Goal: Task Accomplishment & Management: Use online tool/utility

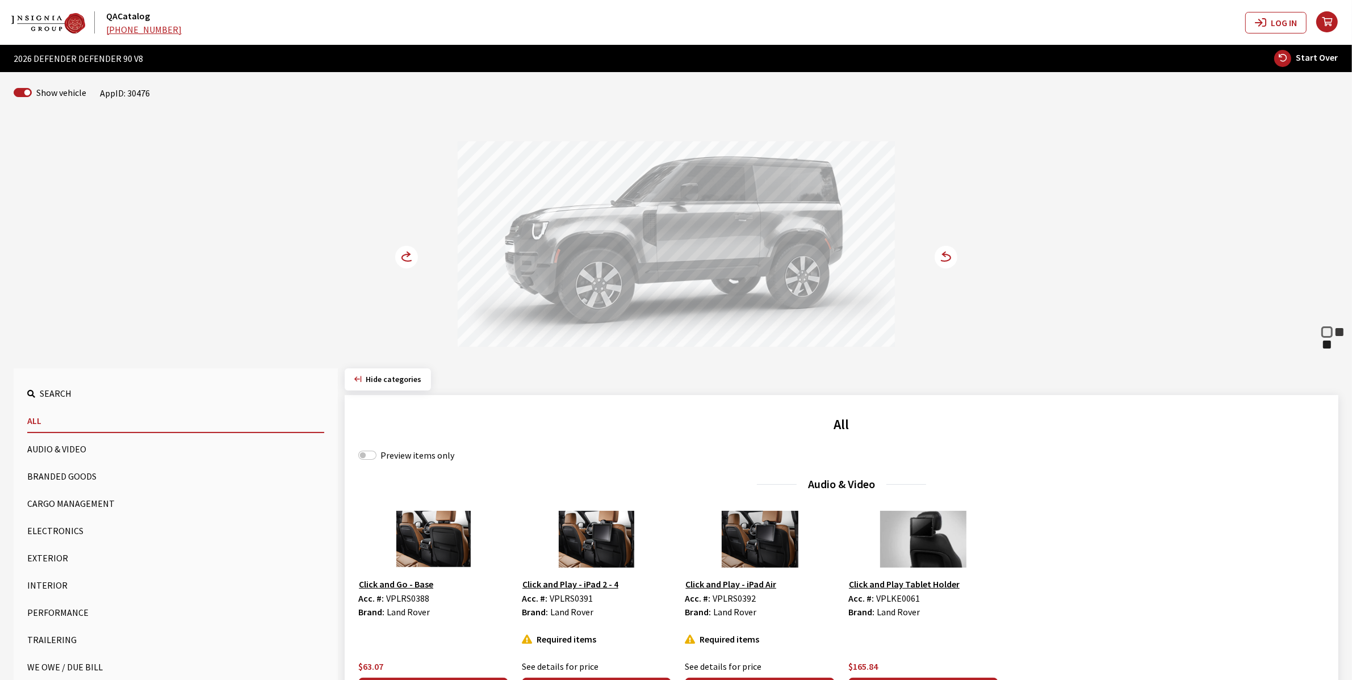
click at [43, 557] on button "Exterior" at bounding box center [175, 558] width 297 height 23
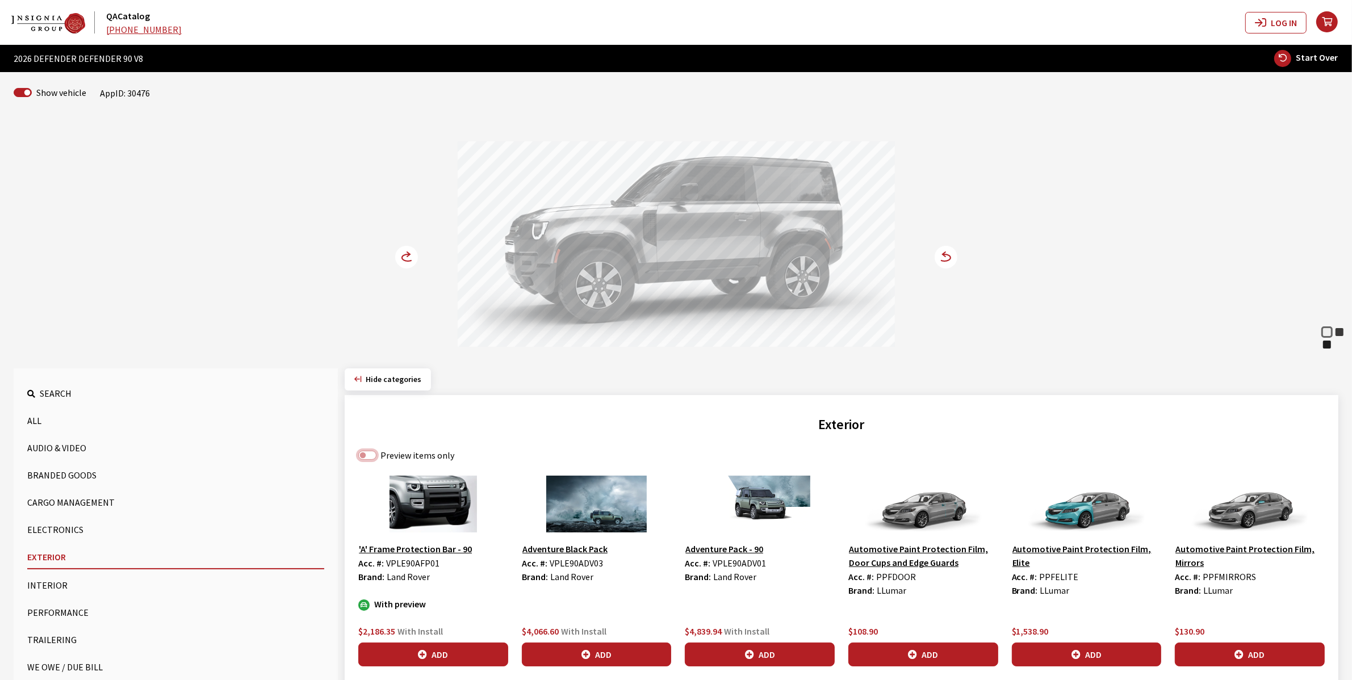
click at [365, 456] on input "Preview items only" at bounding box center [367, 455] width 18 height 9
checkbox input "true"
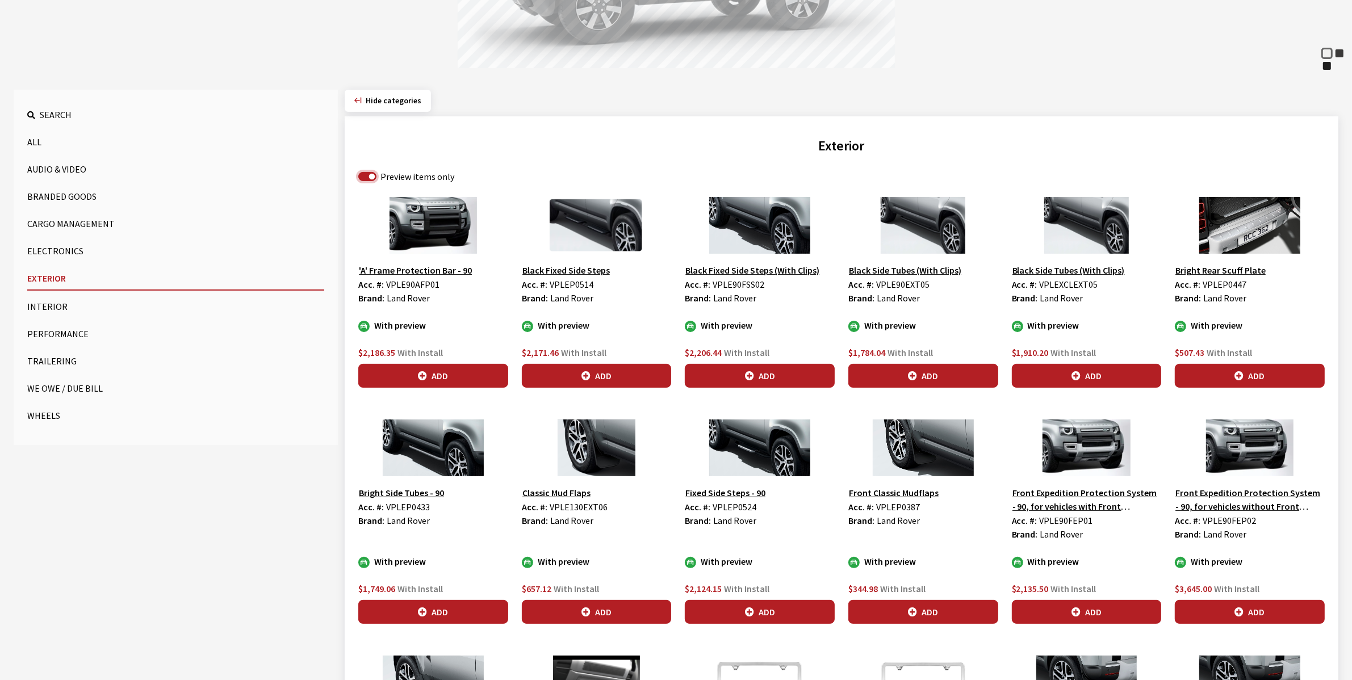
scroll to position [497, 0]
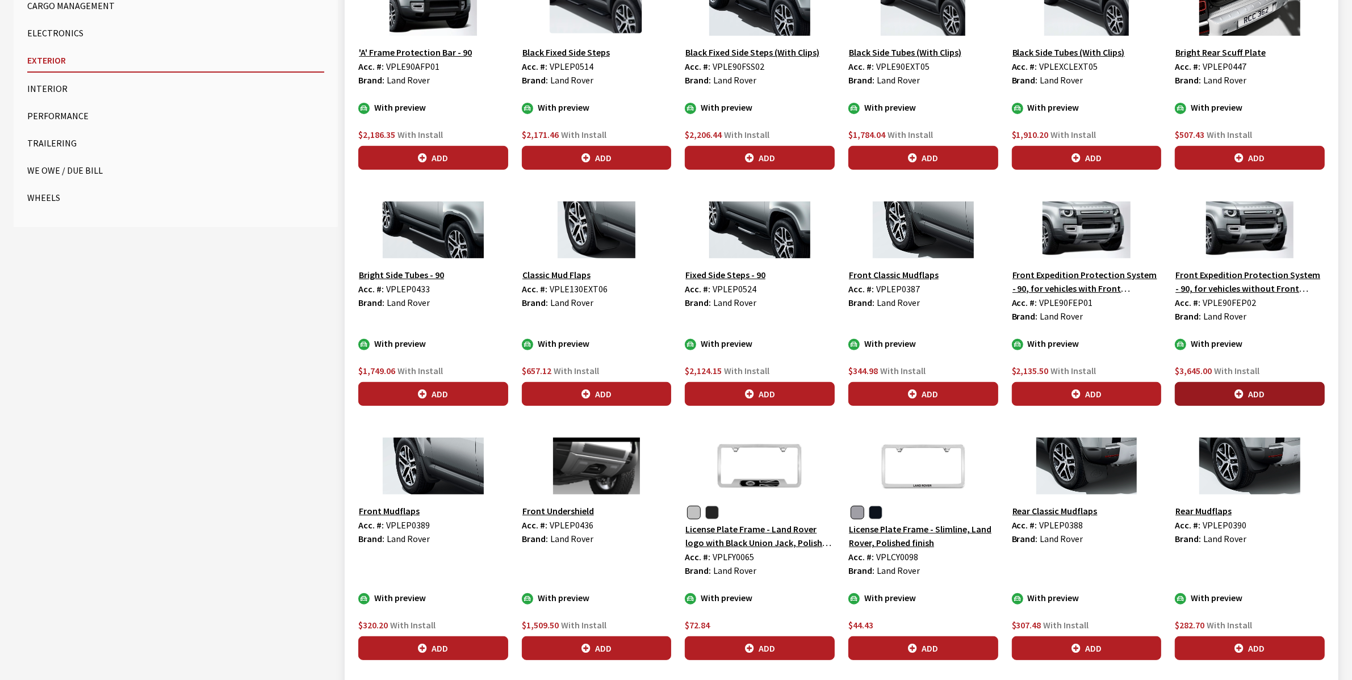
click at [1253, 393] on button "Add" at bounding box center [1250, 394] width 150 height 24
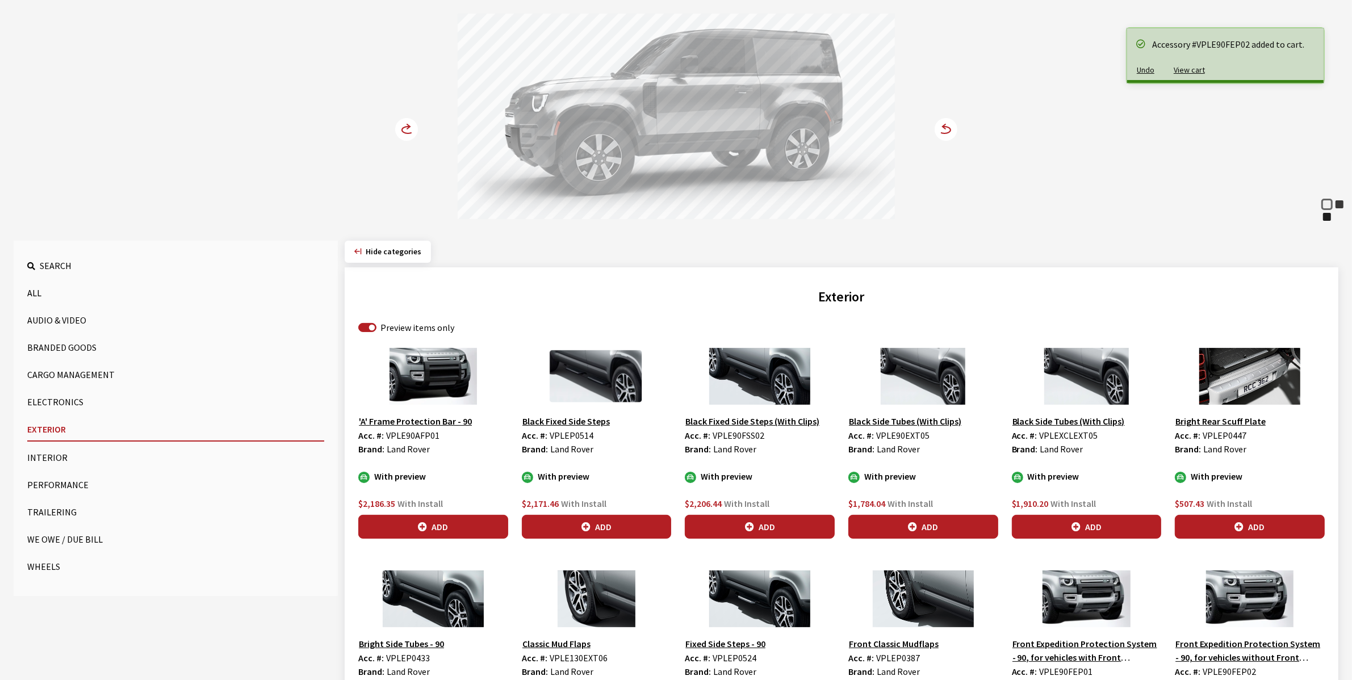
scroll to position [0, 0]
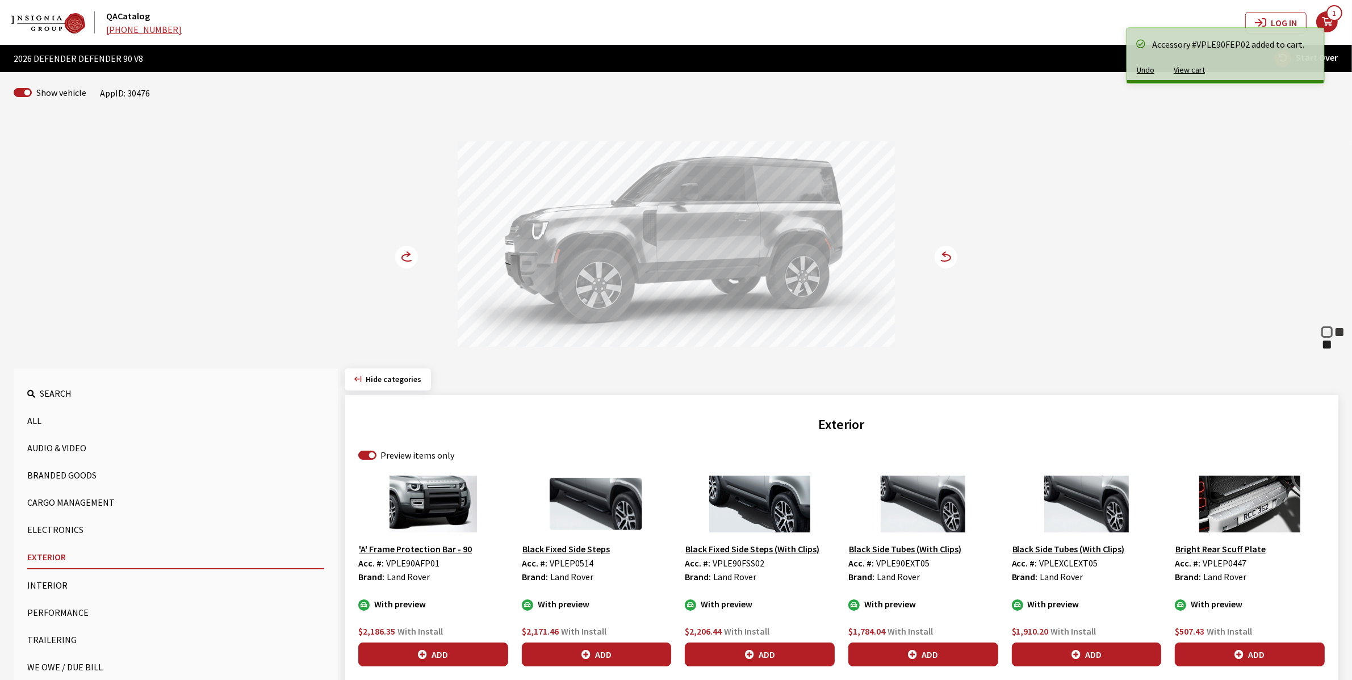
click at [409, 258] on circle at bounding box center [406, 257] width 23 height 23
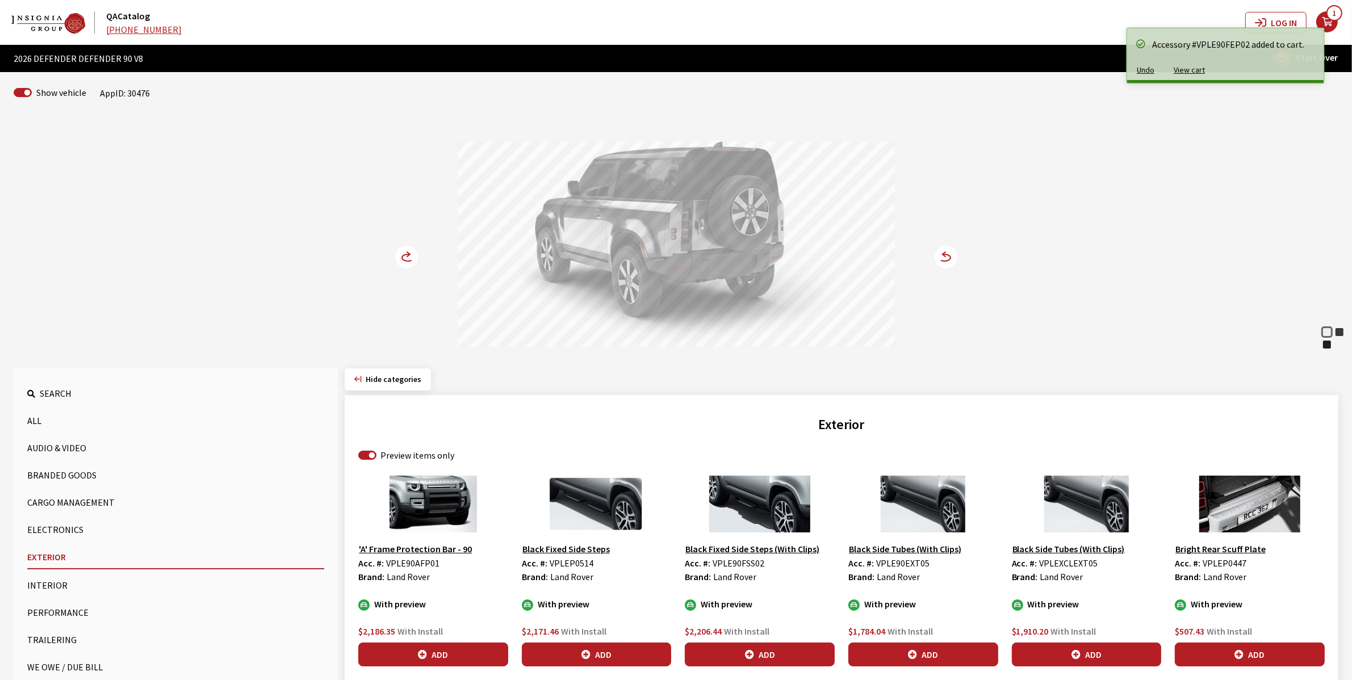
click at [409, 258] on circle at bounding box center [406, 257] width 23 height 23
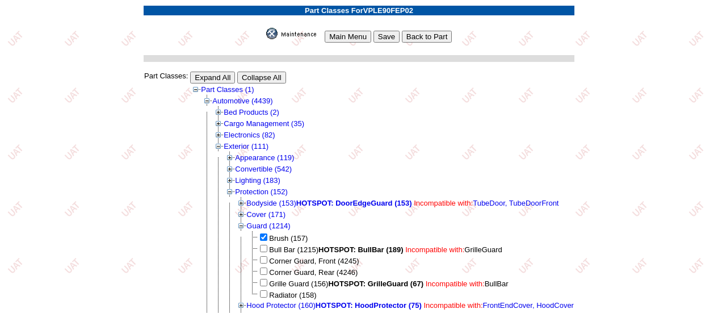
click at [353, 31] on input "Main Menu" at bounding box center [348, 37] width 47 height 12
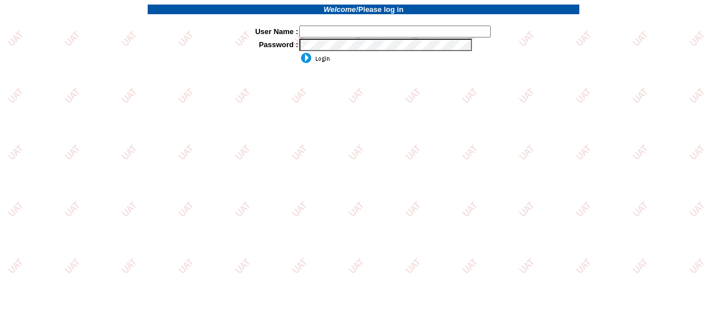
click at [334, 32] on input "text" at bounding box center [394, 32] width 191 height 12
type input "sdakes"
click at [299, 52] on input "image" at bounding box center [314, 57] width 31 height 11
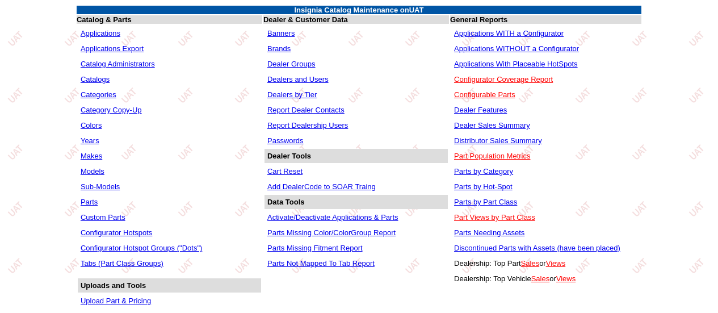
click at [461, 49] on link "Applications WITHOUT a Configurator" at bounding box center [516, 48] width 125 height 9
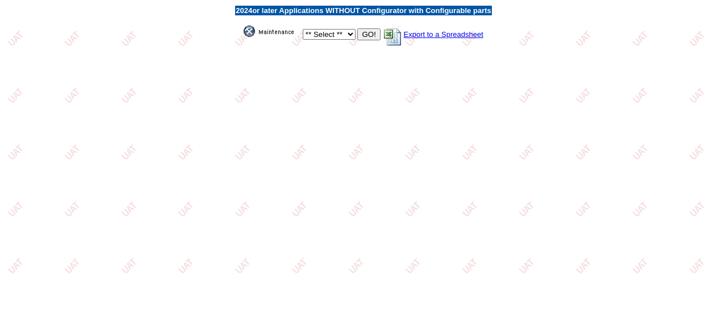
click at [346, 36] on select "** Select ** Acura Alfa Romeo Audi Bentley BMW DoubleTake Ford GM Honda Hyundai…" at bounding box center [329, 34] width 53 height 11
select select "550"
click at [303, 30] on select "** Select ** Acura Alfa Romeo Audi Bentley BMW DoubleTake Ford GM Honda Hyundai…" at bounding box center [329, 34] width 53 height 11
click at [372, 36] on input "GO!" at bounding box center [368, 34] width 23 height 12
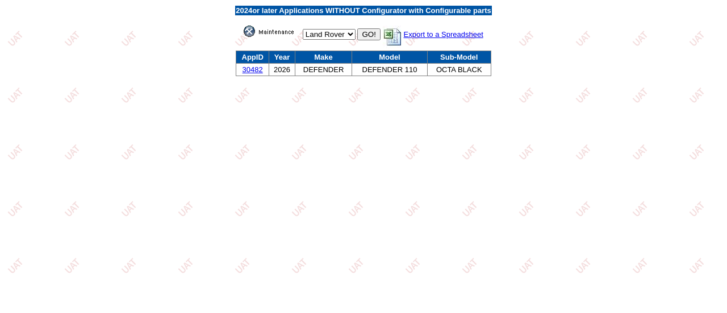
click at [252, 70] on link "30482" at bounding box center [252, 69] width 20 height 9
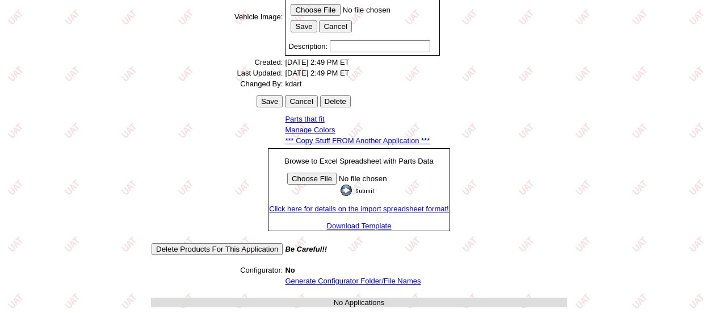
scroll to position [371, 0]
click at [357, 278] on link "Generate Configurator Folder/File Names" at bounding box center [353, 281] width 136 height 9
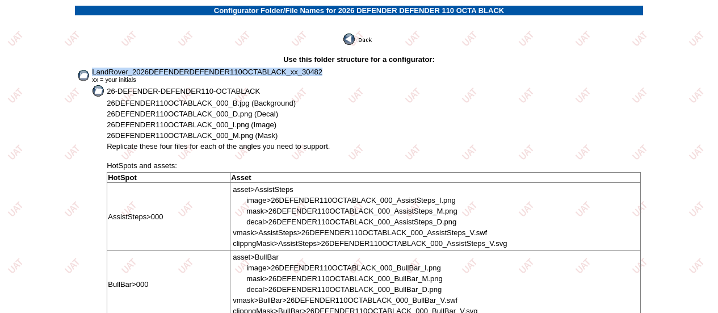
drag, startPoint x: 93, startPoint y: 70, endPoint x: 338, endPoint y: 70, distance: 244.7
click at [338, 70] on td "LandRover_2026DEFENDERDEFENDER110OCTABLACK_xx_30482 xx = your initials" at bounding box center [366, 75] width 550 height 16
copy span "LandRover_2026DEFENDERDEFENDER110OCTABLACK_xx_30482"
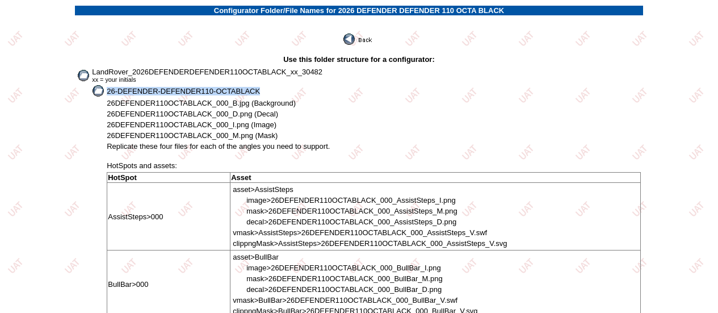
drag, startPoint x: 108, startPoint y: 92, endPoint x: 266, endPoint y: 90, distance: 157.3
click at [266, 90] on td "26-DEFENDER-DEFENDER110-OCTABLACK" at bounding box center [373, 91] width 535 height 12
copy span "26-DEFENDER-DEFENDER110-OCTABLACK"
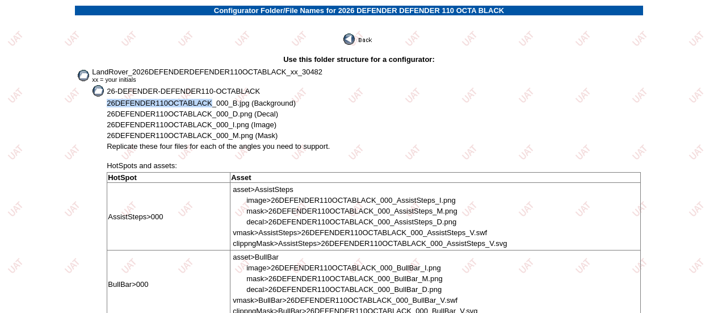
drag, startPoint x: 107, startPoint y: 106, endPoint x: 211, endPoint y: 105, distance: 103.3
click at [211, 105] on span "26DEFENDER110OCTABLACK_000_B.jpg (Background)" at bounding box center [201, 103] width 189 height 9
copy span "26DEFENDER110OCTABLACK"
